Goal: Task Accomplishment & Management: Manage account settings

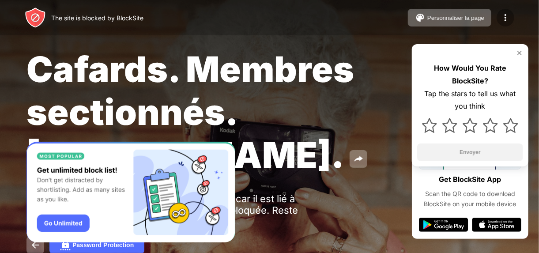
click at [509, 10] on div at bounding box center [506, 18] width 18 height 18
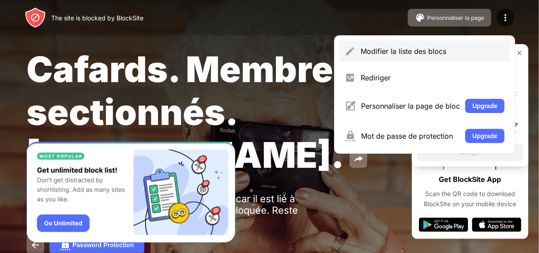
click at [424, 54] on div "Modifier la liste des blocs" at bounding box center [433, 51] width 144 height 9
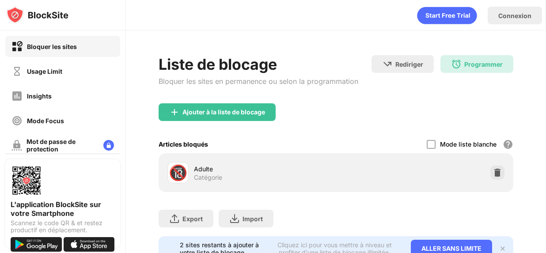
click at [500, 178] on div "🔞 Adulte Catégorie" at bounding box center [336, 173] width 344 height 28
click at [493, 175] on img at bounding box center [497, 172] width 9 height 9
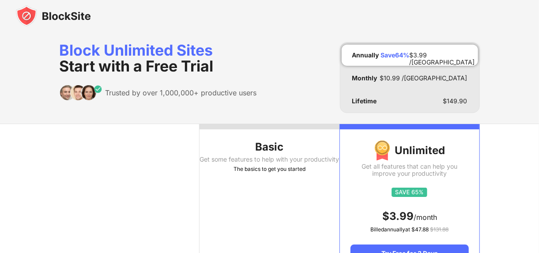
click at [46, 17] on img at bounding box center [53, 15] width 75 height 21
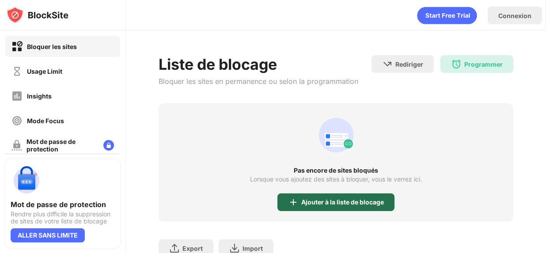
click at [337, 200] on div "Ajouter à la liste de blocage" at bounding box center [342, 202] width 83 height 7
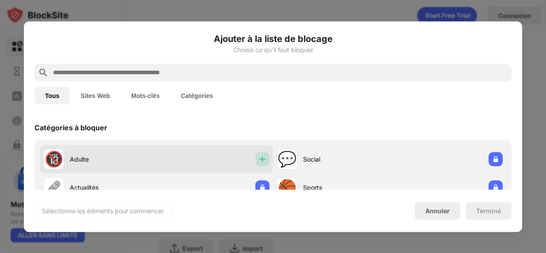
click at [263, 156] on img at bounding box center [262, 159] width 9 height 9
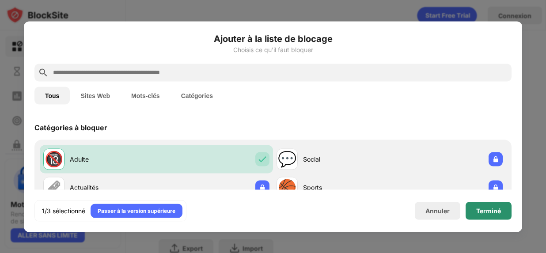
click at [472, 209] on div "Terminé" at bounding box center [488, 211] width 46 height 18
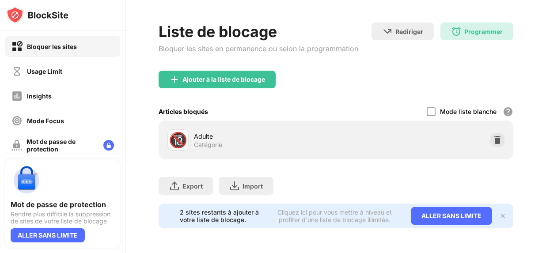
scroll to position [38, 0]
